Goal: Task Accomplishment & Management: Manage account settings

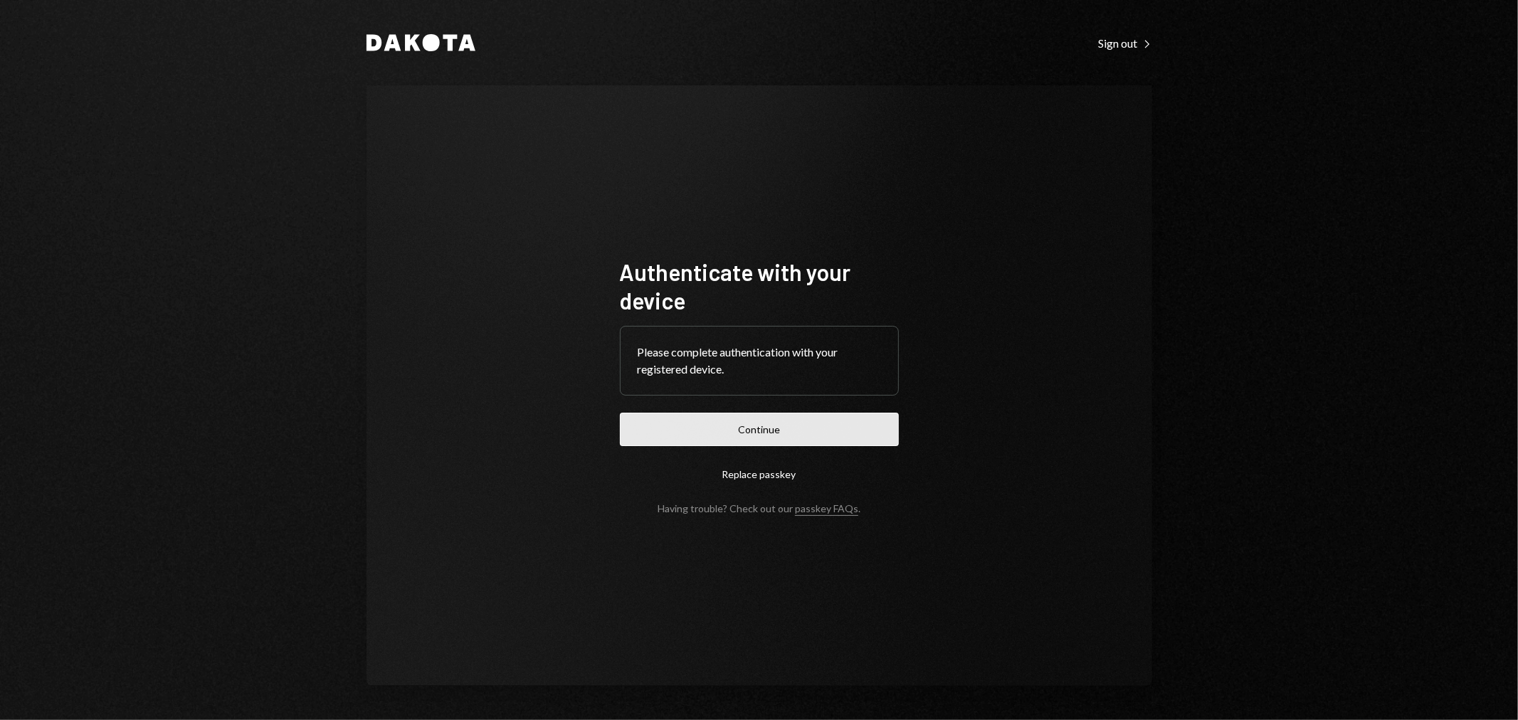
click at [723, 430] on button "Continue" at bounding box center [759, 429] width 279 height 33
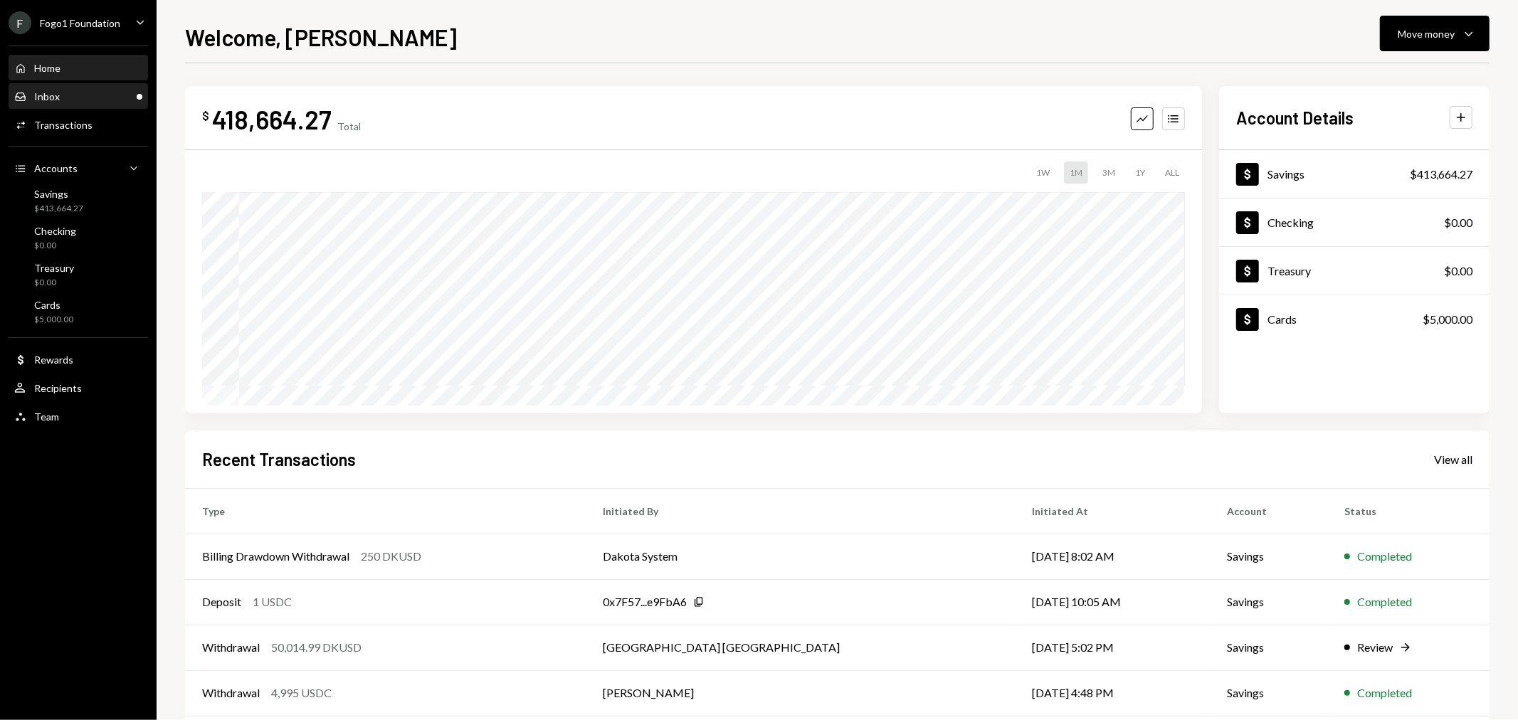
click at [68, 105] on div "Inbox Inbox" at bounding box center [78, 97] width 128 height 24
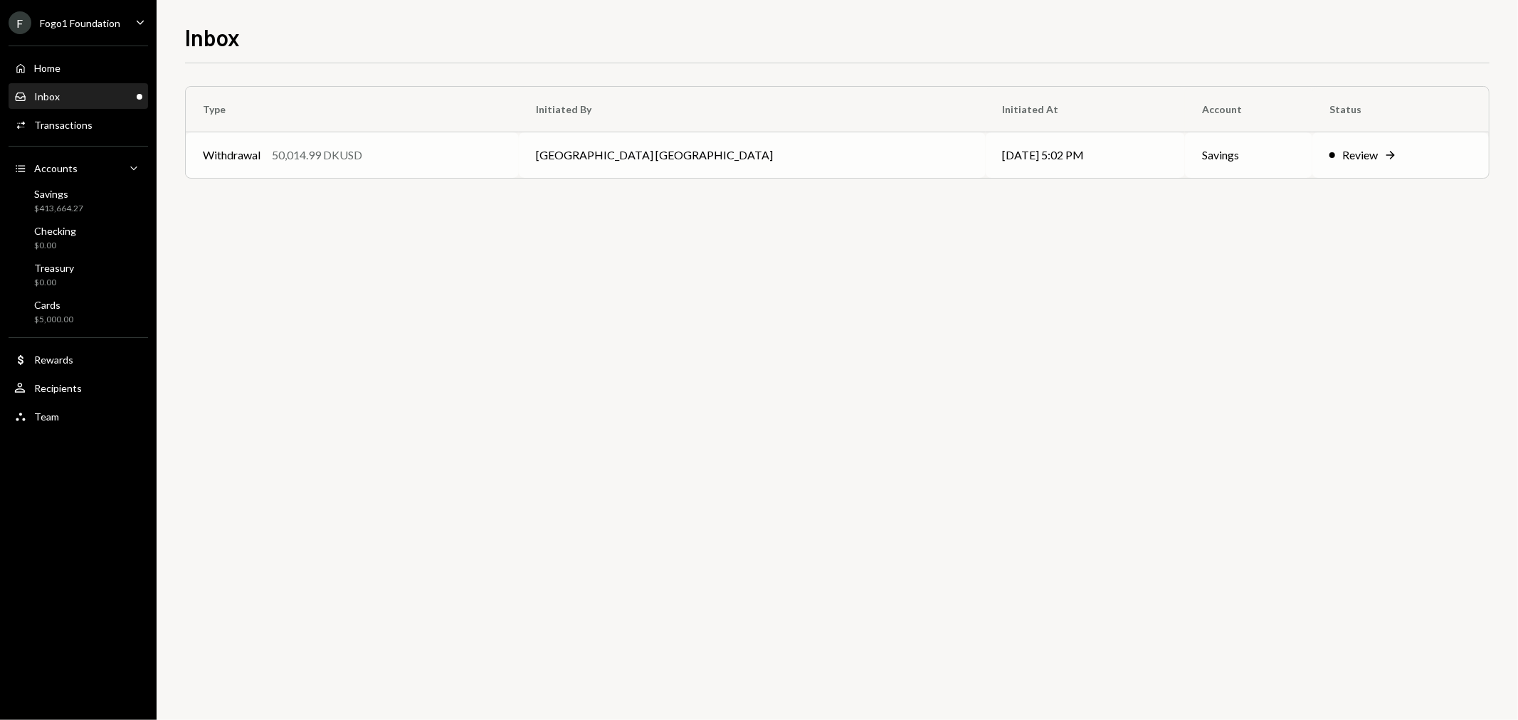
click at [380, 160] on div "Withdrawal 50,014.99 DKUSD" at bounding box center [352, 155] width 299 height 17
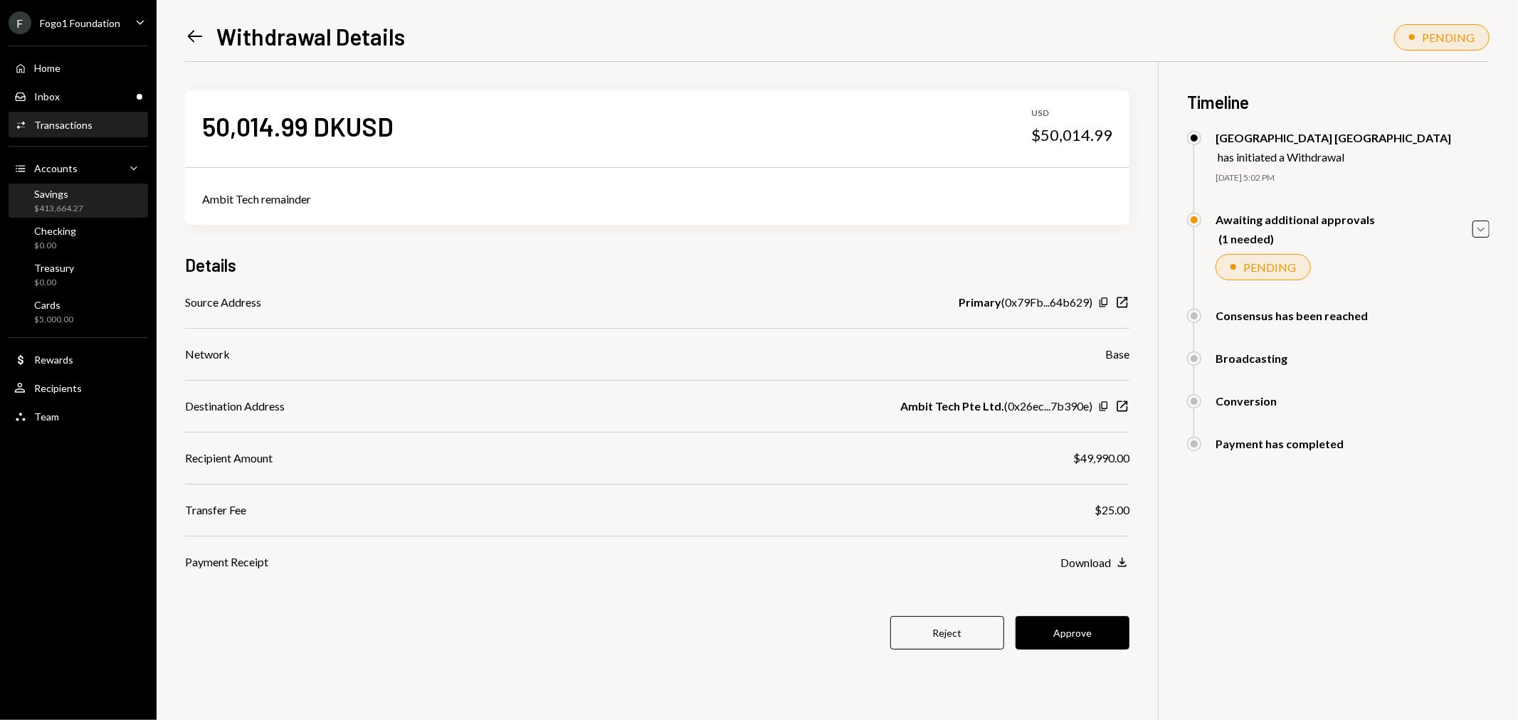
click at [87, 208] on div "Savings $413,664.27" at bounding box center [78, 201] width 128 height 27
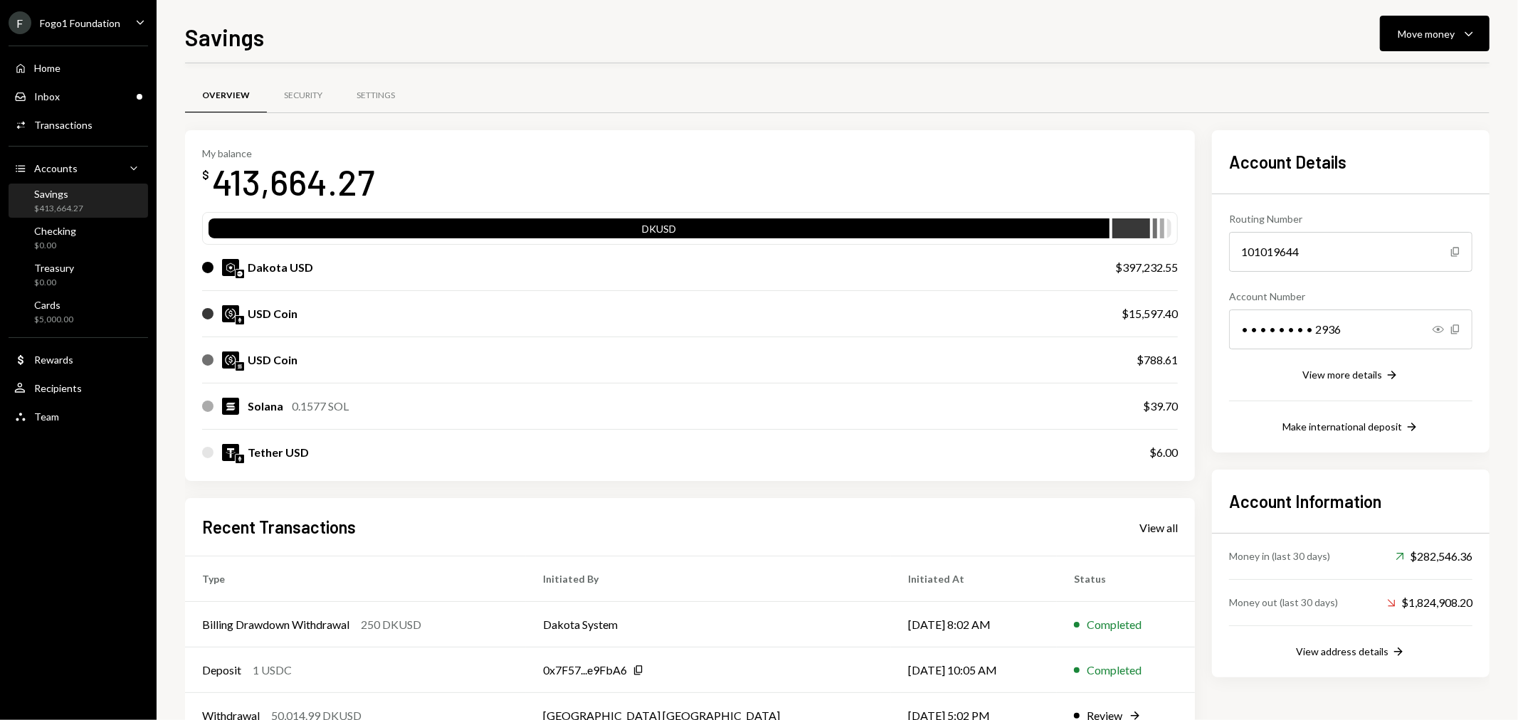
scroll to position [137, 0]
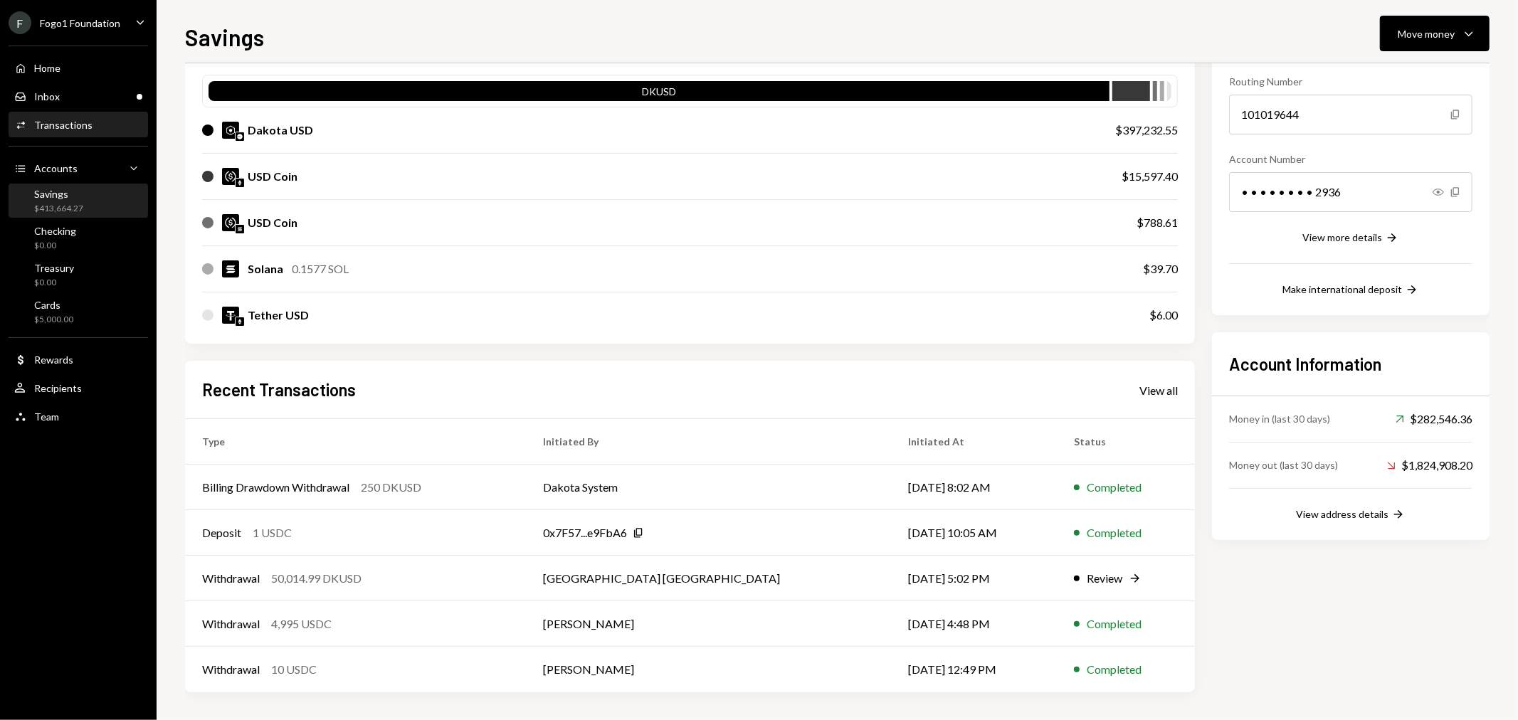
click at [68, 123] on div "Transactions" at bounding box center [63, 125] width 58 height 12
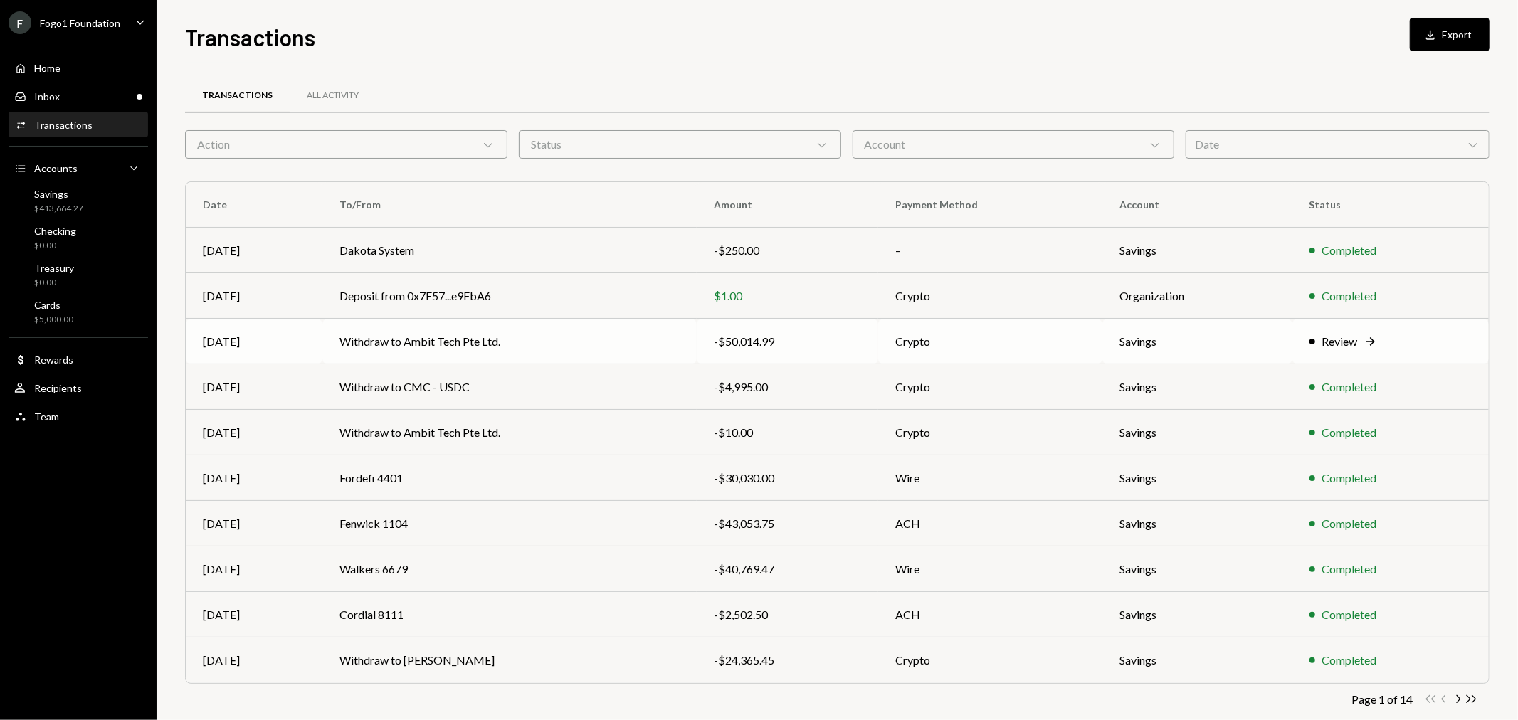
click at [553, 337] on td "Withdraw to Ambit Tech Pte Ltd." at bounding box center [509, 342] width 374 height 46
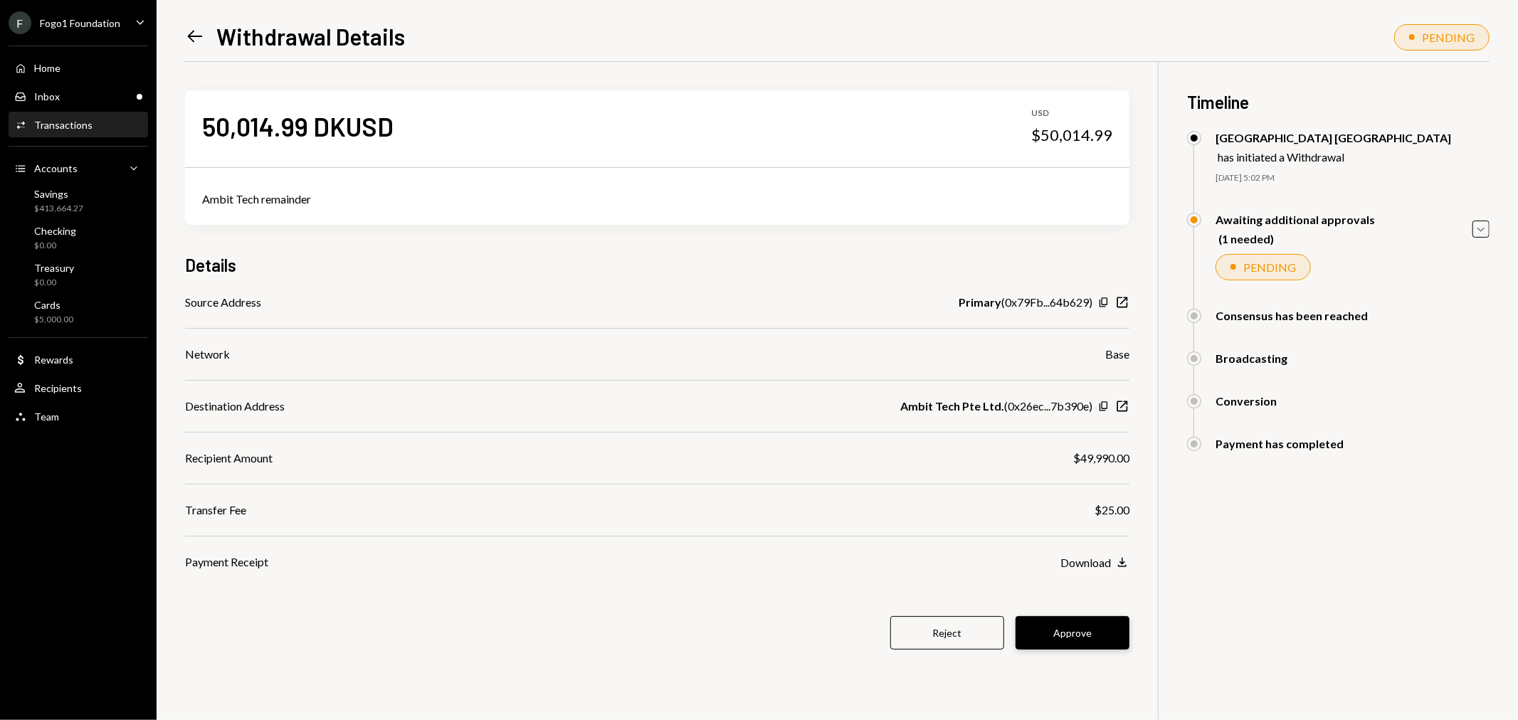
click at [1076, 622] on button "Approve" at bounding box center [1072, 632] width 114 height 33
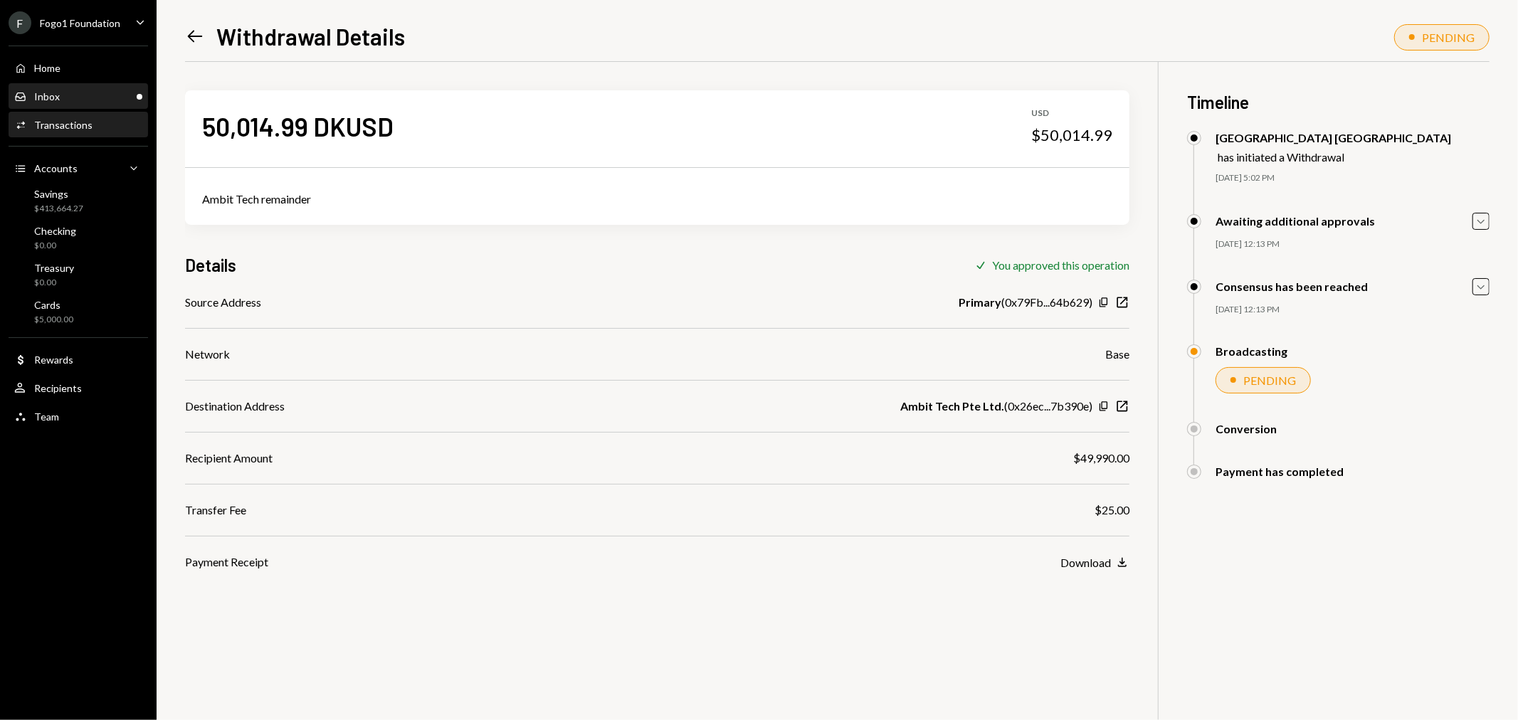
click at [52, 85] on div "Inbox Inbox" at bounding box center [78, 97] width 128 height 24
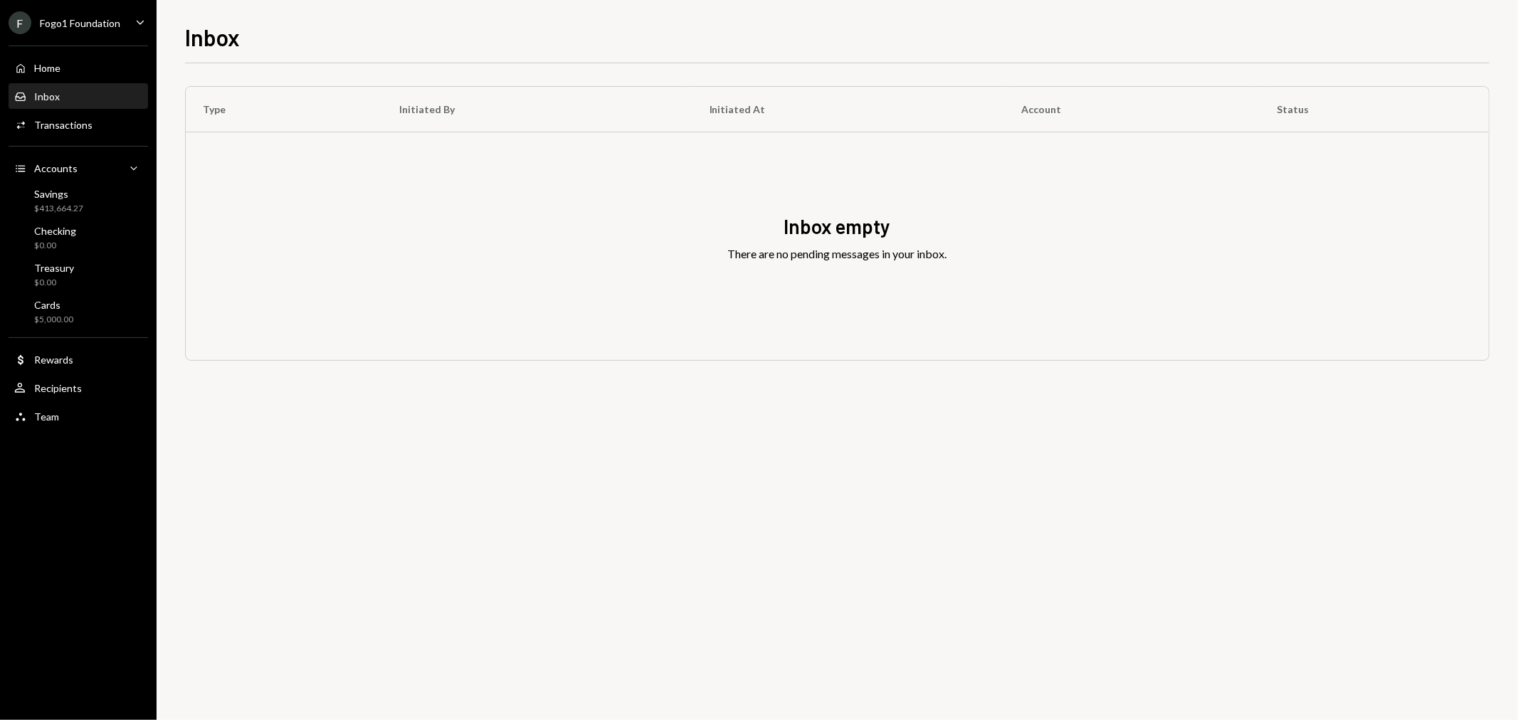
click at [58, 18] on div "Fogo1 Foundation" at bounding box center [80, 23] width 80 height 12
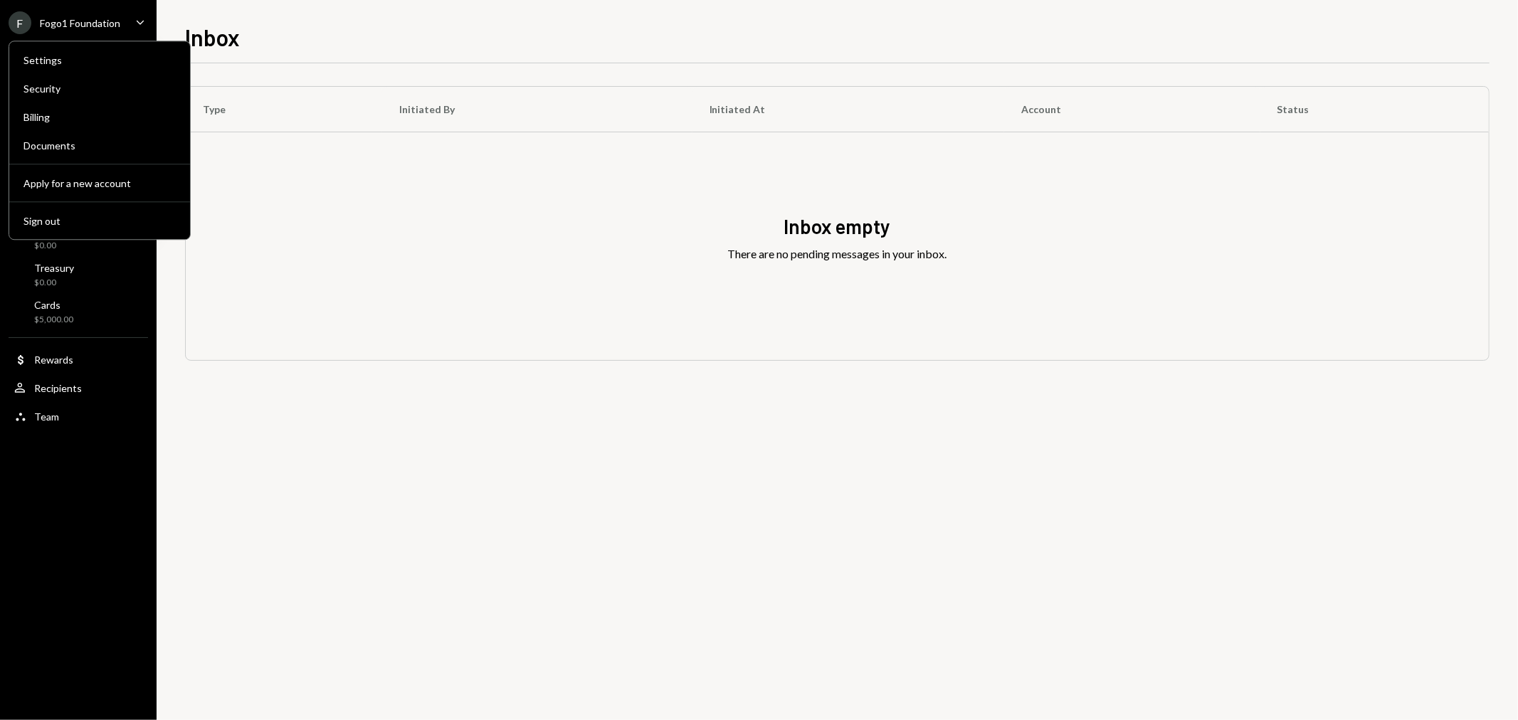
click at [364, 357] on div "Inbox empty There are no pending messages in your inbox." at bounding box center [837, 246] width 1303 height 228
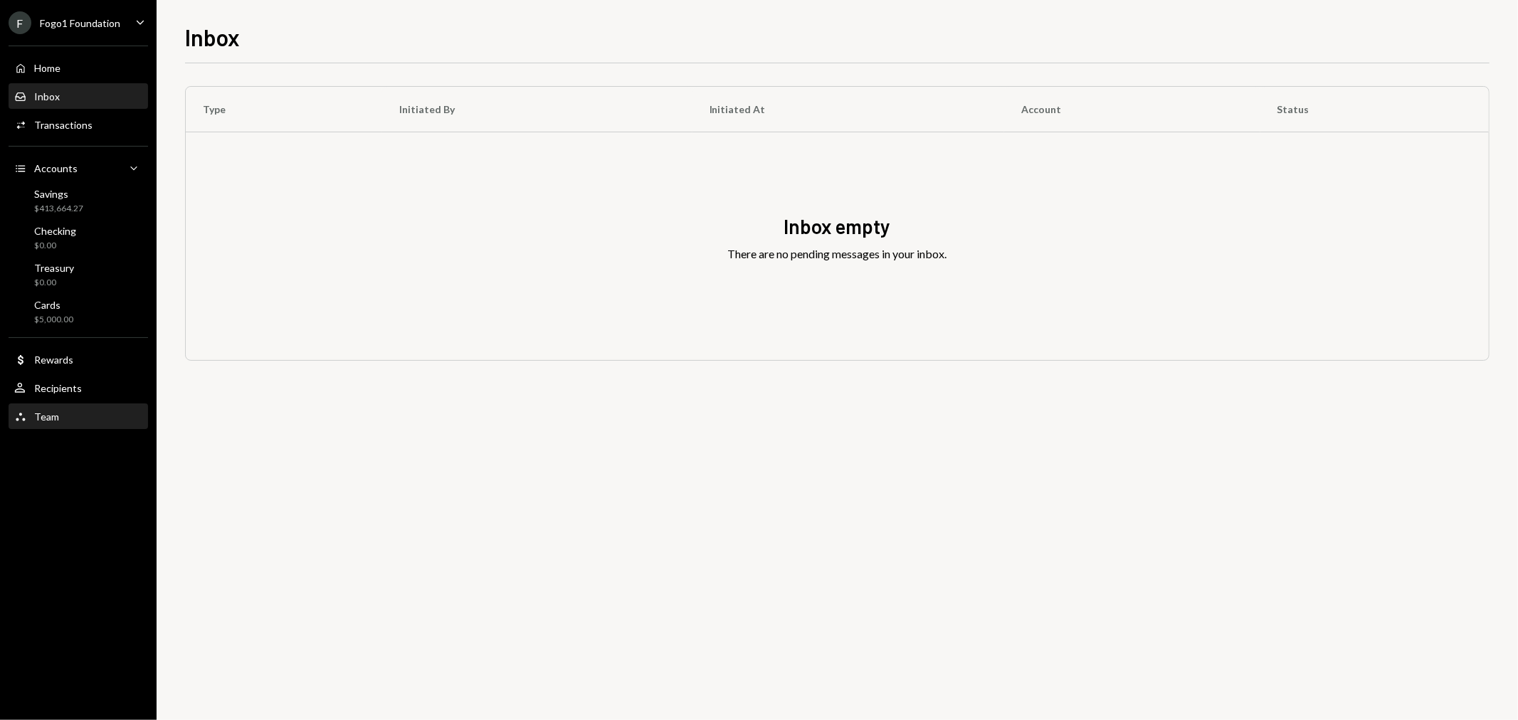
click at [83, 411] on div "Team Team" at bounding box center [78, 417] width 128 height 13
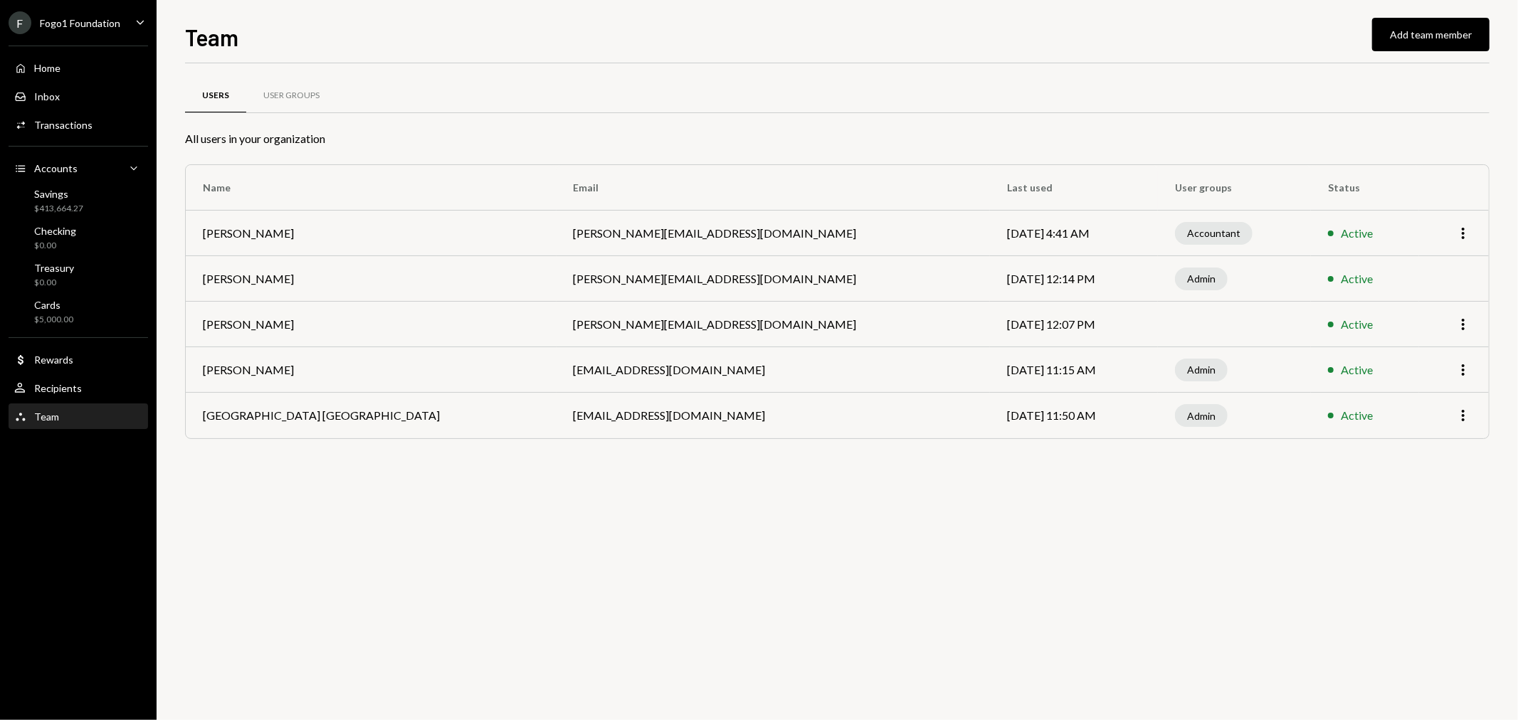
click at [1452, 326] on div "More" at bounding box center [1454, 324] width 36 height 17
click at [1464, 320] on icon "button" at bounding box center [1462, 324] width 3 height 11
click at [599, 390] on td "philjacobs@autonomousprojects.co" at bounding box center [772, 370] width 433 height 46
click at [556, 328] on td "kevin@autonomousprojects.co" at bounding box center [772, 325] width 433 height 46
click at [97, 18] on div "Fogo1 Foundation" at bounding box center [80, 23] width 80 height 12
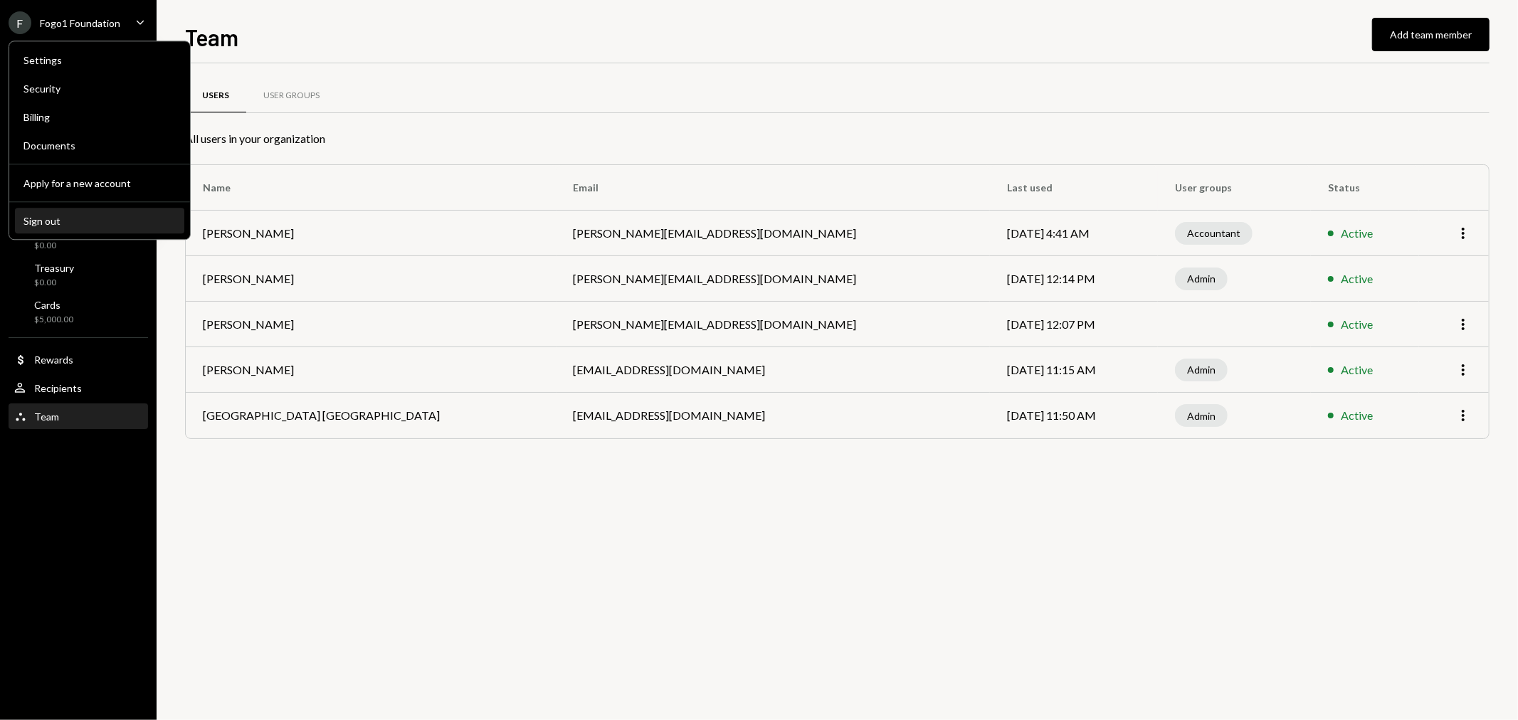
click at [70, 221] on div "Sign out" at bounding box center [99, 221] width 152 height 12
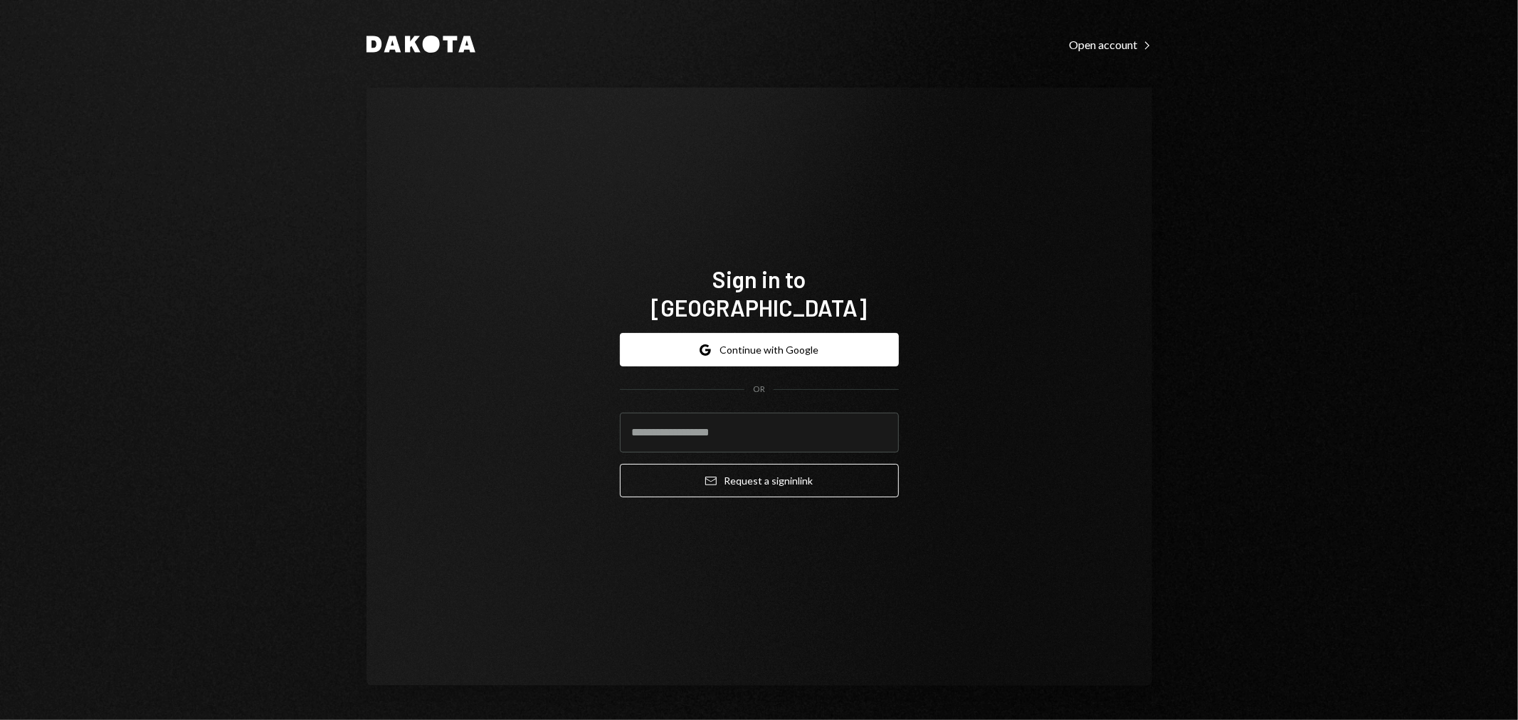
type input "**********"
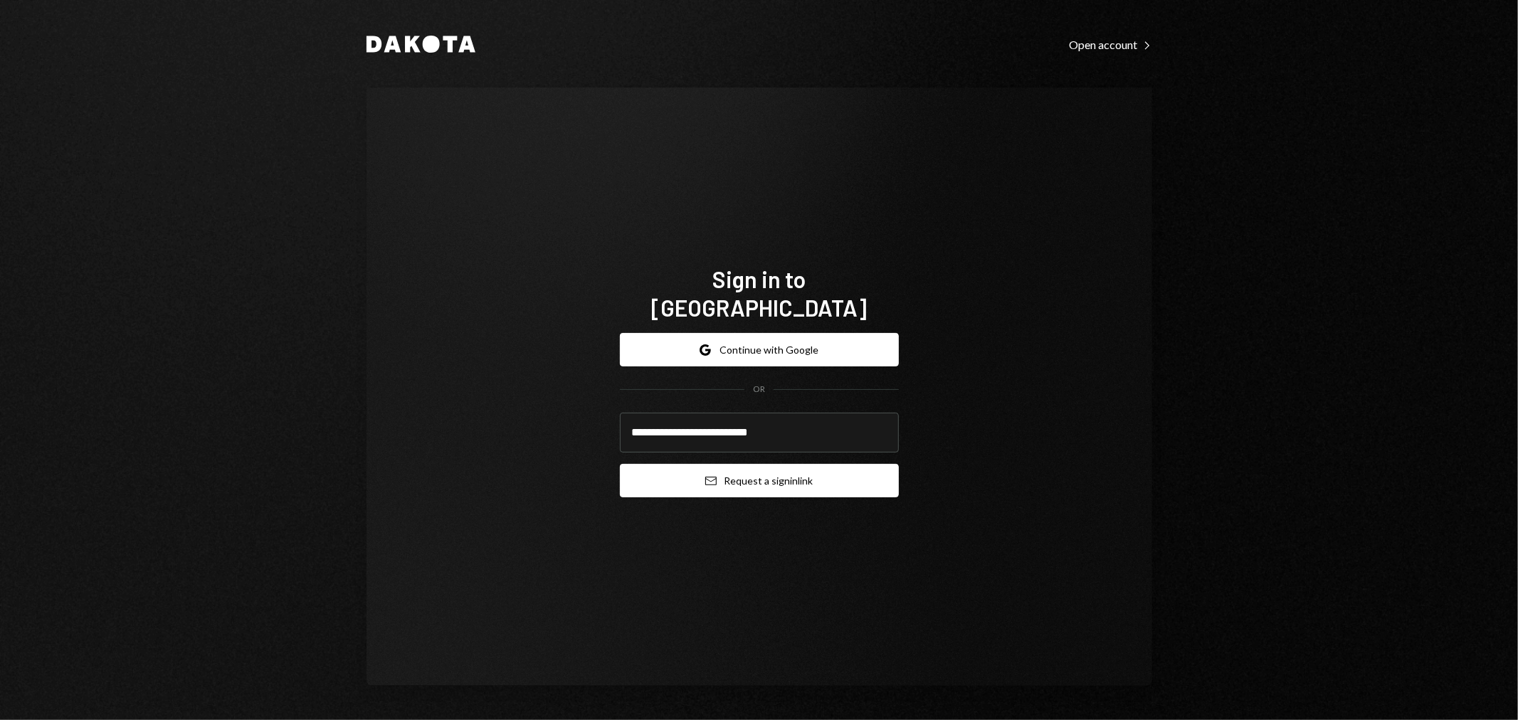
click at [714, 475] on icon "Email" at bounding box center [710, 480] width 11 height 11
